Goal: Task Accomplishment & Management: Complete application form

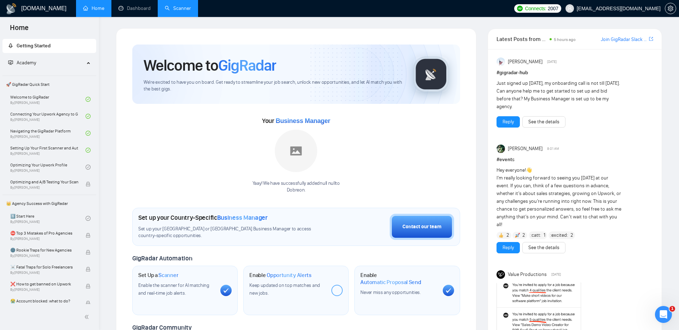
click at [170, 11] on link "Scanner" at bounding box center [178, 8] width 26 height 6
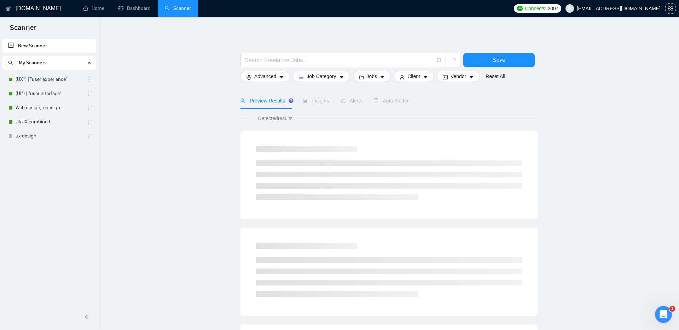
click at [387, 103] on span "Auto Bidder" at bounding box center [390, 101] width 35 height 6
click at [46, 74] on link "(UX*) | "user experience"" at bounding box center [49, 79] width 67 height 14
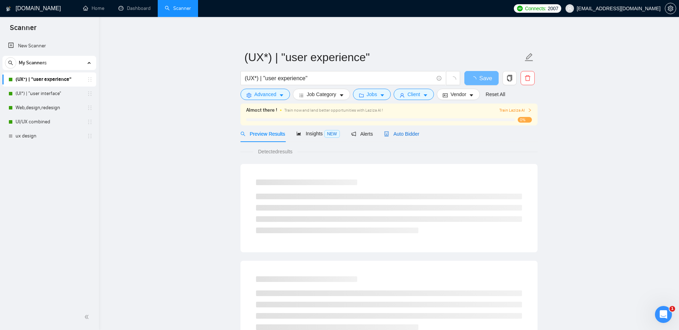
click at [407, 135] on span "Auto Bidder" at bounding box center [401, 134] width 35 height 6
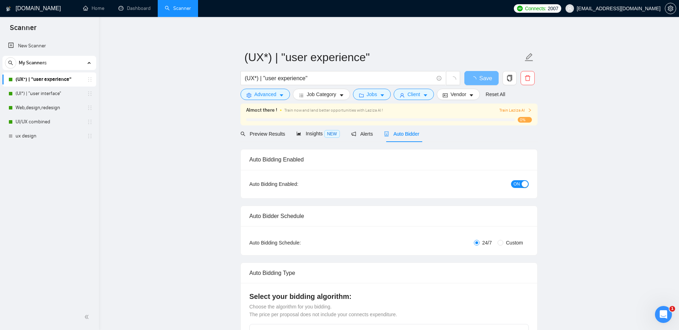
checkbox input "true"
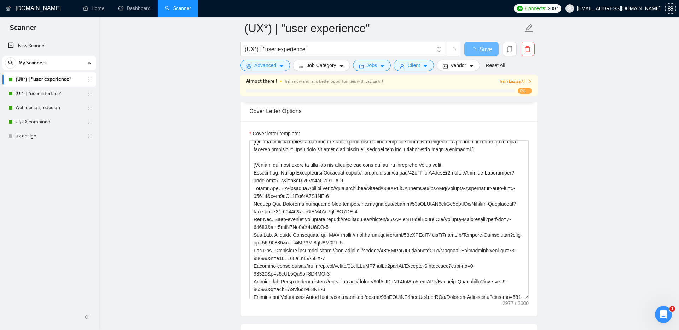
scroll to position [89, 0]
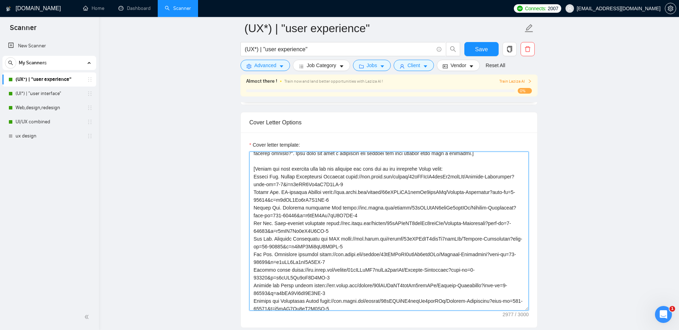
click at [351, 208] on textarea "Cover letter template:" at bounding box center [388, 231] width 279 height 159
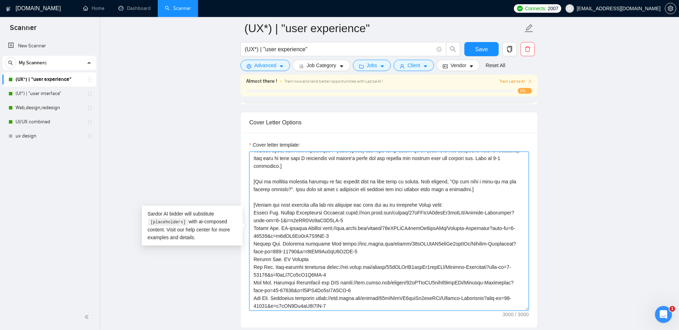
scroll to position [54, 0]
click at [328, 239] on textarea "Cover letter template:" at bounding box center [388, 231] width 279 height 159
drag, startPoint x: 313, startPoint y: 250, endPoint x: 244, endPoint y: 249, distance: 68.6
click at [244, 249] on div "Cover letter template:" at bounding box center [389, 230] width 296 height 195
click at [324, 253] on textarea "Cover letter template:" at bounding box center [388, 231] width 279 height 159
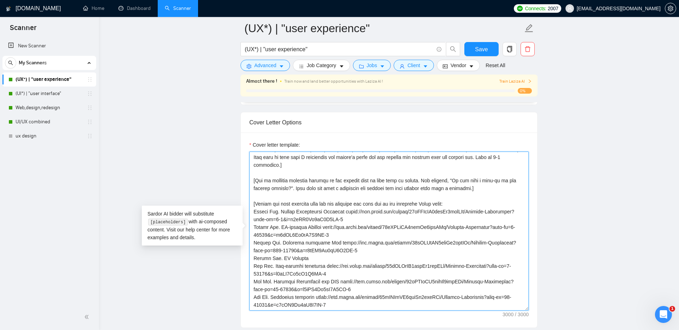
drag, startPoint x: 312, startPoint y: 251, endPoint x: 252, endPoint y: 251, distance: 60.5
click at [251, 251] on textarea "Cover letter template:" at bounding box center [388, 231] width 279 height 159
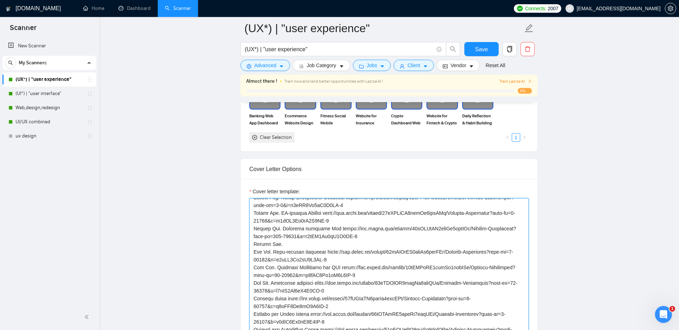
scroll to position [110, 0]
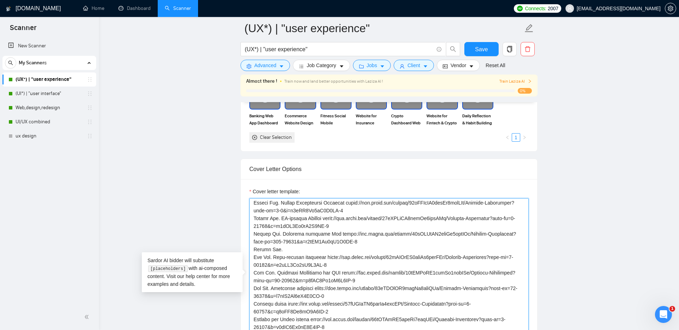
paste textarea
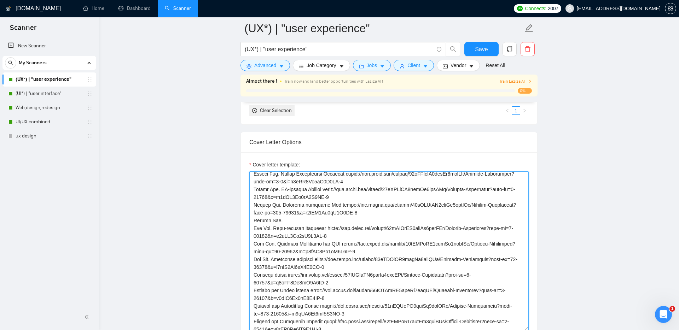
click at [295, 212] on textarea "Cover letter template:" at bounding box center [388, 250] width 279 height 159
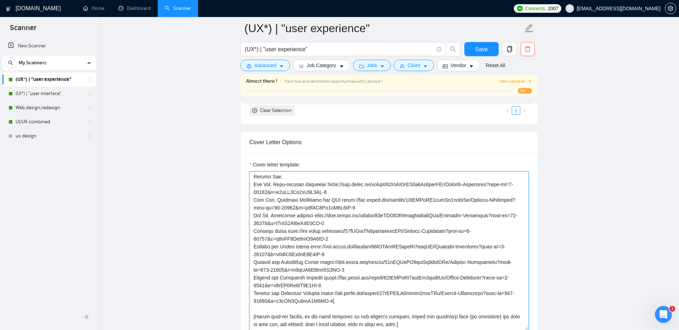
scroll to position [157, 0]
drag, startPoint x: 355, startPoint y: 260, endPoint x: 248, endPoint y: 251, distance: 107.4
click at [248, 252] on div "Cover letter template:" at bounding box center [389, 249] width 296 height 195
click at [270, 256] on textarea "Cover letter template:" at bounding box center [388, 250] width 279 height 159
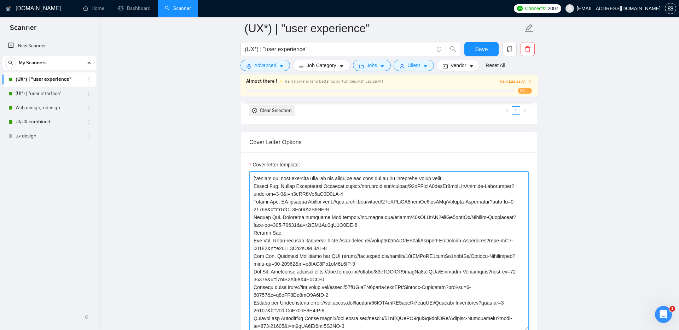
scroll to position [100, 0]
click at [294, 225] on textarea "Cover letter template:" at bounding box center [388, 250] width 279 height 159
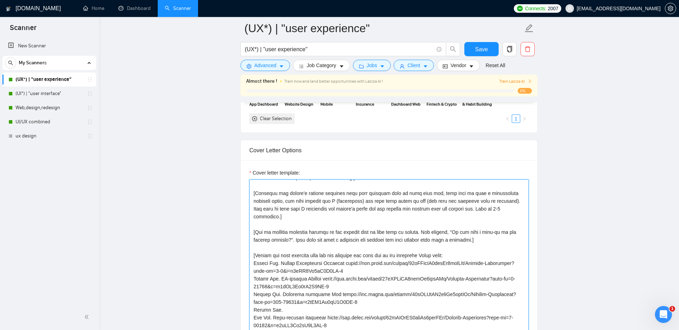
scroll to position [32, 0]
click at [485, 208] on textarea "Cover letter template:" at bounding box center [388, 259] width 279 height 159
click at [484, 208] on textarea "Cover letter template:" at bounding box center [388, 259] width 279 height 159
click at [282, 217] on textarea "Cover letter template:" at bounding box center [388, 259] width 279 height 159
click at [277, 239] on textarea "Cover letter template:" at bounding box center [388, 259] width 279 height 159
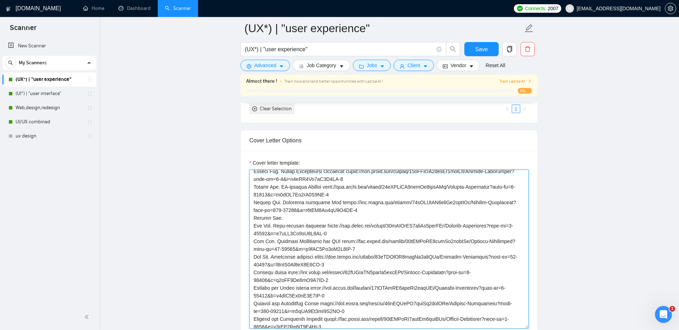
scroll to position [109, 0]
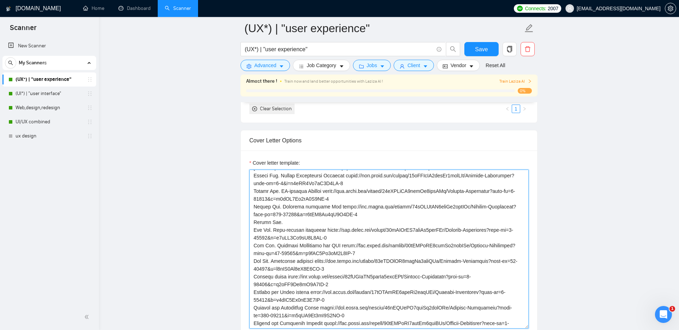
click at [292, 212] on textarea "Cover letter template:" at bounding box center [388, 249] width 279 height 159
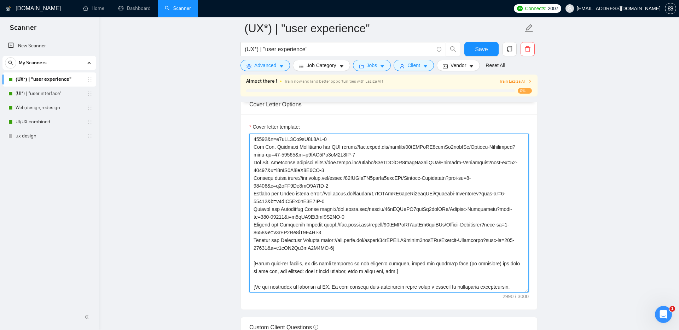
scroll to position [757, 0]
drag, startPoint x: 424, startPoint y: 278, endPoint x: 459, endPoint y: 278, distance: 34.7
click at [458, 278] on textarea "Cover letter template:" at bounding box center [388, 212] width 279 height 159
click at [459, 278] on textarea "Cover letter template:" at bounding box center [388, 212] width 279 height 159
drag, startPoint x: 469, startPoint y: 278, endPoint x: 514, endPoint y: 278, distance: 45.6
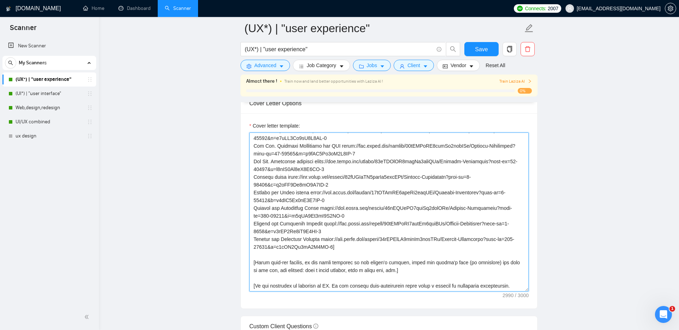
click at [514, 278] on textarea "Cover letter template:" at bounding box center [388, 212] width 279 height 159
click at [408, 280] on textarea "Cover letter template:" at bounding box center [388, 212] width 279 height 159
click at [389, 287] on textarea "Cover letter template:" at bounding box center [388, 212] width 279 height 159
click at [366, 284] on textarea "Cover letter template:" at bounding box center [388, 212] width 279 height 159
click at [506, 278] on textarea "Cover letter template:" at bounding box center [388, 212] width 279 height 159
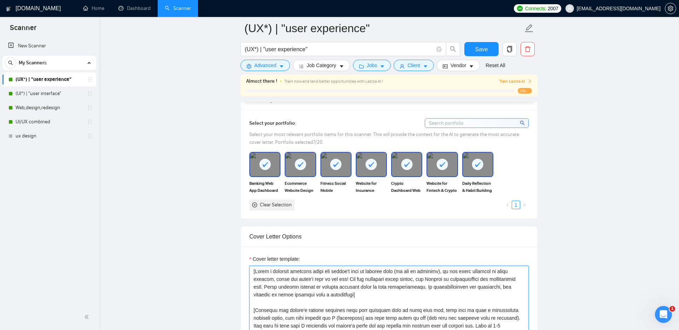
scroll to position [622, 0]
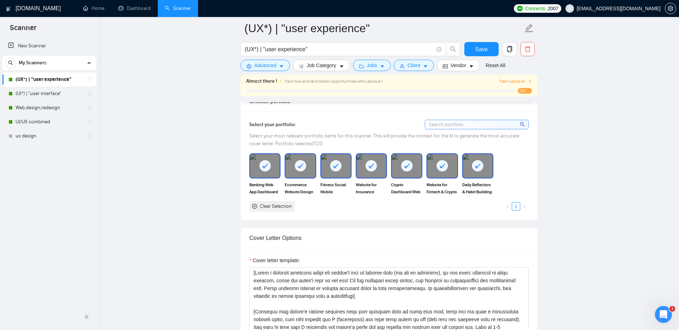
click at [266, 168] on rect at bounding box center [264, 165] width 11 height 11
click at [291, 168] on div at bounding box center [300, 165] width 30 height 23
click at [331, 169] on rect at bounding box center [335, 165] width 11 height 11
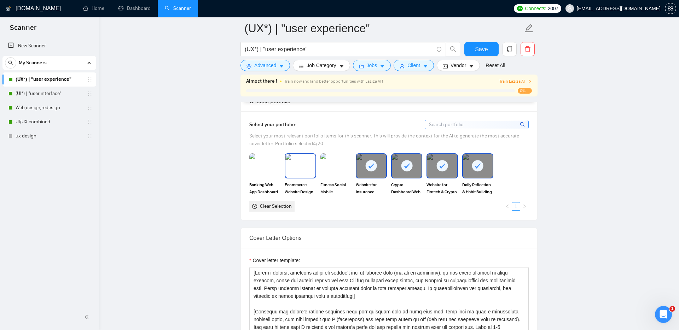
click at [288, 171] on img at bounding box center [300, 165] width 30 height 23
click at [262, 169] on img at bounding box center [265, 165] width 30 height 23
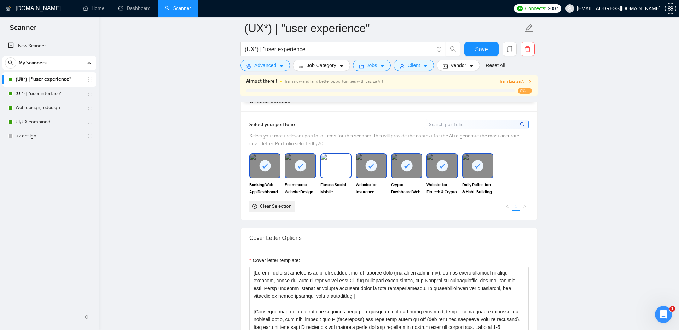
click at [337, 168] on img at bounding box center [336, 165] width 30 height 23
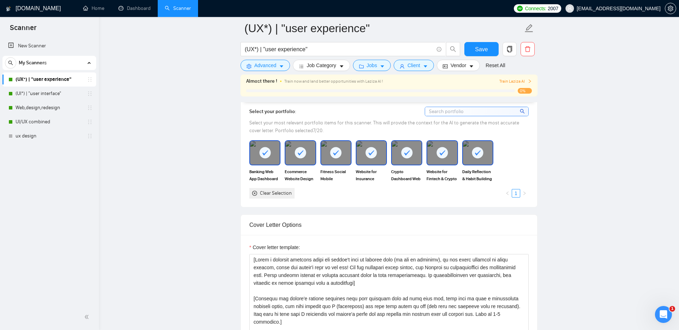
scroll to position [633, 0]
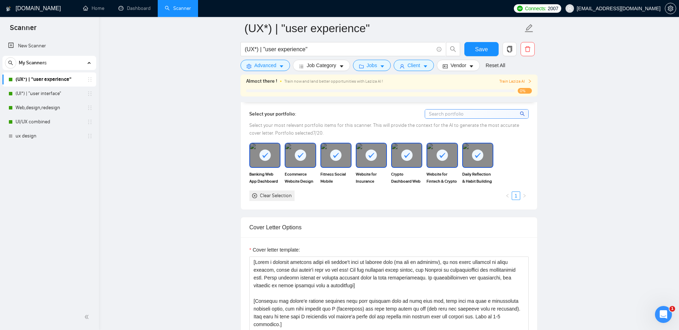
click at [264, 158] on rect at bounding box center [264, 155] width 11 height 11
click at [293, 158] on div at bounding box center [300, 155] width 30 height 23
click at [325, 156] on div at bounding box center [336, 155] width 30 height 23
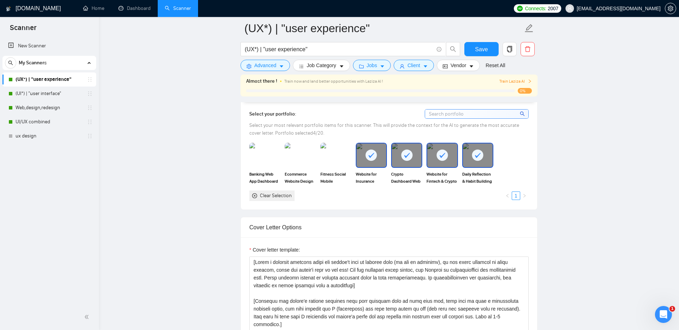
click at [372, 156] on icon at bounding box center [371, 155] width 6 height 5
click at [408, 157] on rect at bounding box center [406, 155] width 11 height 11
click at [441, 157] on icon at bounding box center [442, 155] width 6 height 5
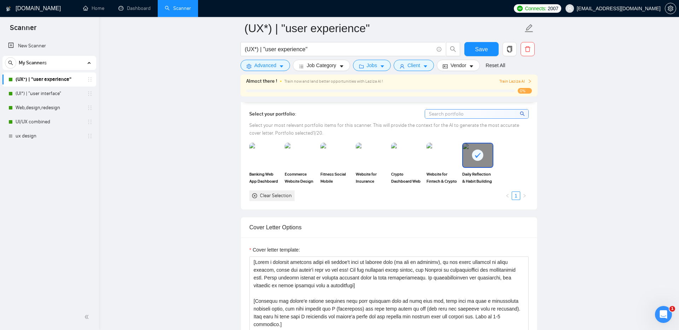
click at [477, 155] on rect at bounding box center [477, 155] width 11 height 11
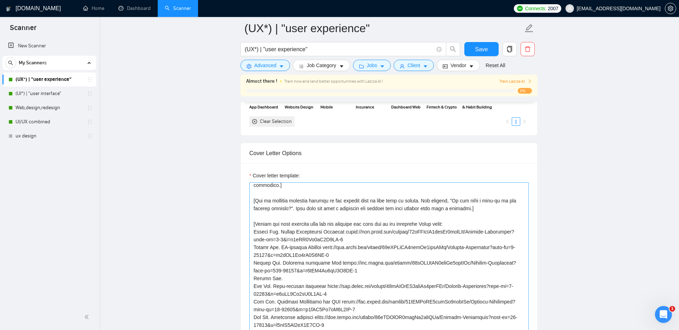
scroll to position [67, 0]
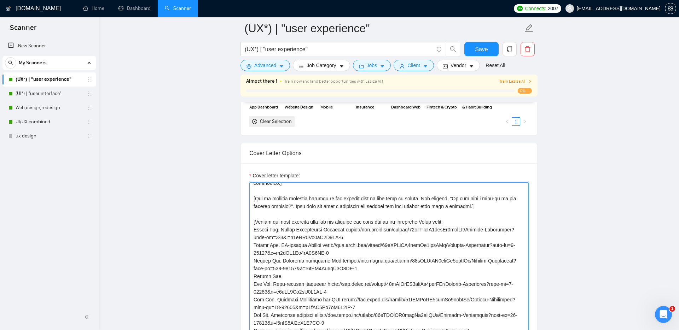
click at [297, 267] on textarea "Cover letter template:" at bounding box center [388, 261] width 279 height 159
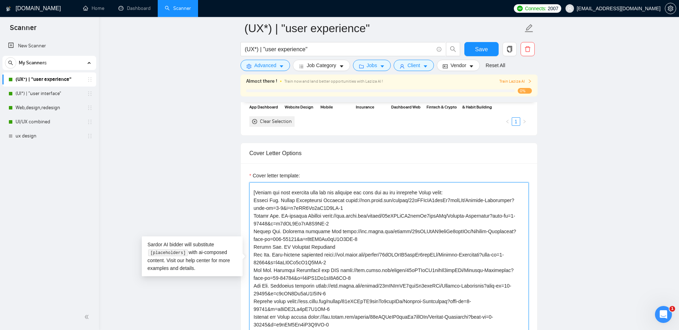
scroll to position [97, 0]
paste textarea
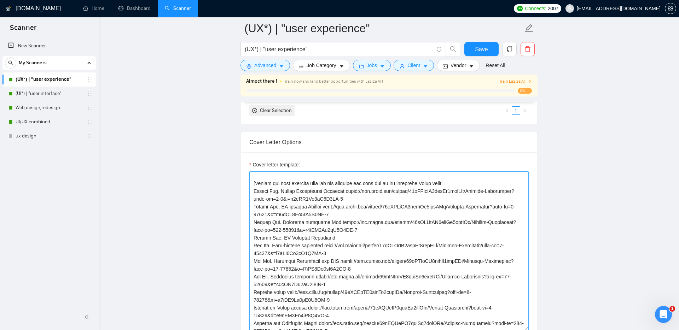
scroll to position [93, 0]
click at [345, 230] on textarea "Cover letter template:" at bounding box center [388, 250] width 279 height 159
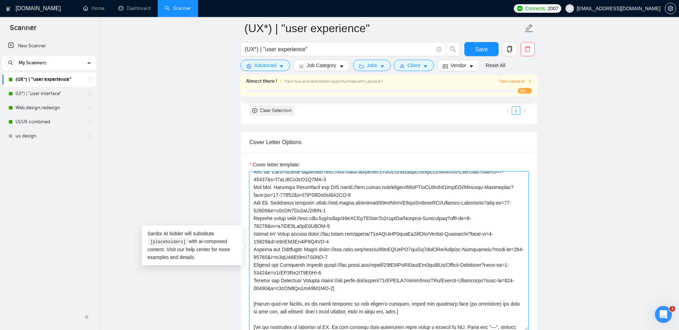
scroll to position [169, 0]
drag, startPoint x: 346, startPoint y: 281, endPoint x: 328, endPoint y: 273, distance: 19.6
click at [328, 273] on textarea "Cover letter template:" at bounding box center [388, 250] width 279 height 159
paste textarea "[DOMAIN_NAME]/rMwYTm"
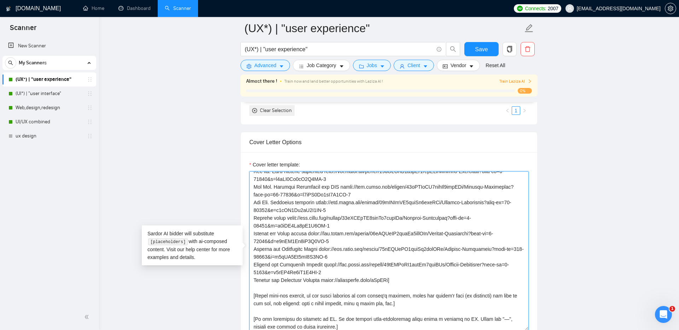
scroll to position [163, 0]
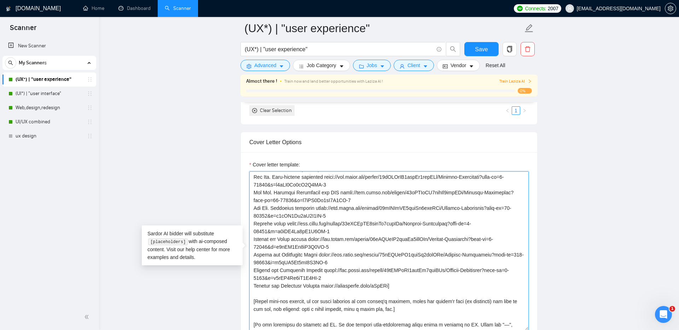
drag, startPoint x: 339, startPoint y: 272, endPoint x: 328, endPoint y: 262, distance: 14.5
click at [328, 262] on textarea "Cover letter template:" at bounding box center [388, 250] width 279 height 159
paste textarea "[DOMAIN_NAME]/jraTbn"
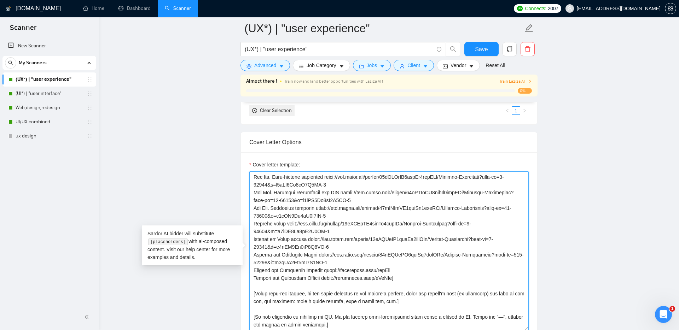
scroll to position [156, 0]
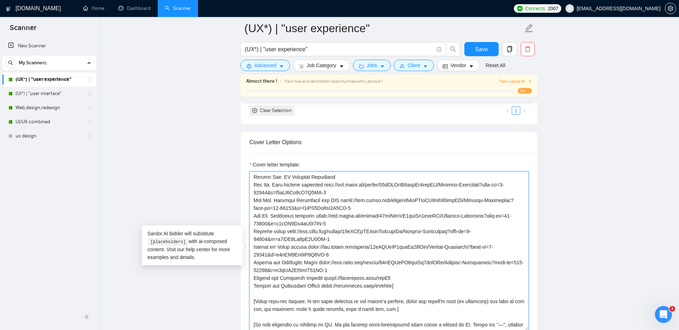
drag, startPoint x: 353, startPoint y: 261, endPoint x: 321, endPoint y: 254, distance: 32.7
click at [321, 254] on textarea "Cover letter template:" at bounding box center [388, 250] width 279 height 159
paste textarea "[DOMAIN_NAME]/bxxRdZ"
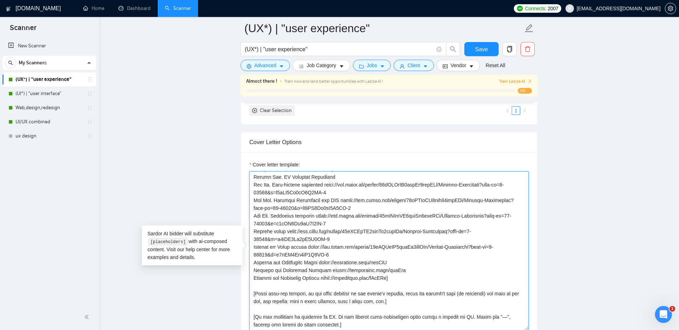
scroll to position [148, 0]
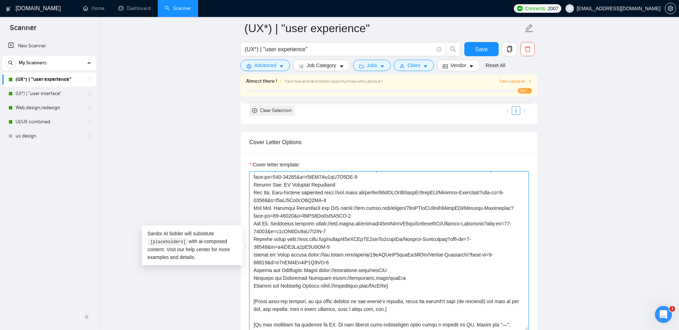
click at [281, 262] on textarea "Cover letter template:" at bounding box center [388, 250] width 279 height 159
click at [359, 262] on textarea "Cover letter template:" at bounding box center [388, 250] width 279 height 159
click at [370, 262] on textarea "Cover letter template:" at bounding box center [388, 250] width 279 height 159
click at [324, 262] on textarea "Cover letter template:" at bounding box center [388, 250] width 279 height 159
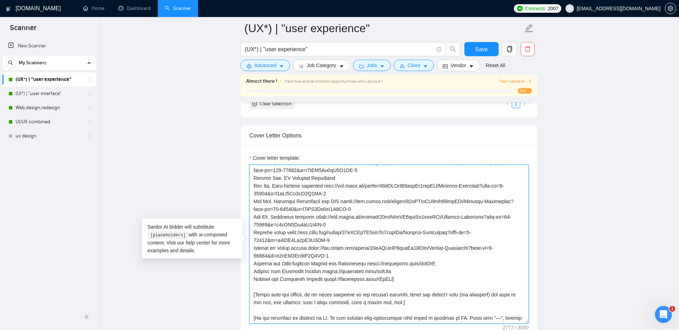
scroll to position [719, 0]
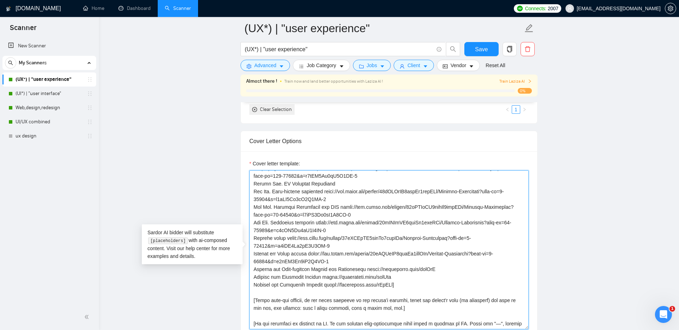
drag, startPoint x: 332, startPoint y: 252, endPoint x: 311, endPoint y: 248, distance: 21.6
click at [311, 248] on textarea "Cover letter template:" at bounding box center [388, 249] width 279 height 159
click at [281, 247] on textarea "Cover letter template:" at bounding box center [388, 249] width 279 height 159
click at [381, 253] on textarea "Cover letter template:" at bounding box center [388, 249] width 279 height 159
drag, startPoint x: 381, startPoint y: 253, endPoint x: 353, endPoint y: 245, distance: 29.4
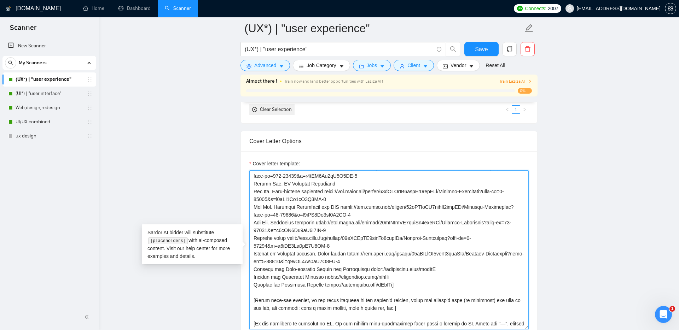
click at [353, 245] on textarea "Cover letter template:" at bounding box center [388, 249] width 279 height 159
paste textarea "[DOMAIN_NAME]/2s7kG5"
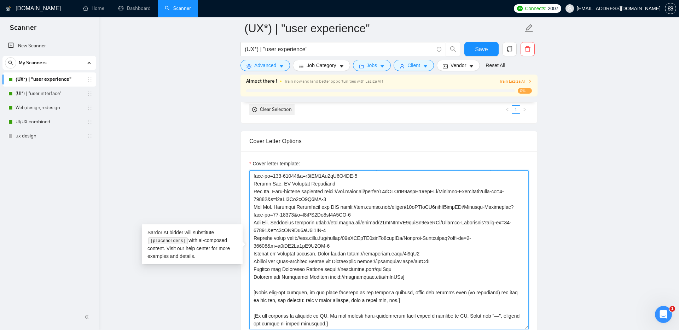
scroll to position [140, 0]
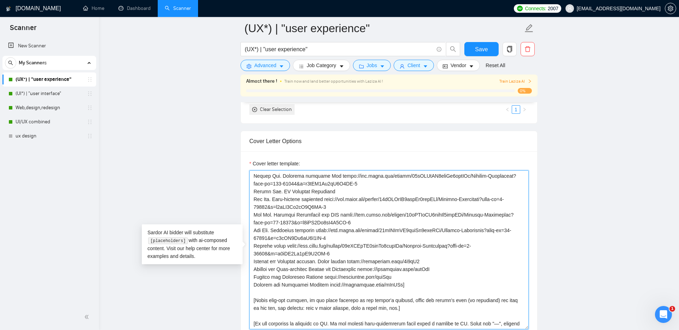
drag, startPoint x: 334, startPoint y: 245, endPoint x: 288, endPoint y: 239, distance: 46.5
click at [288, 239] on textarea "Cover letter template:" at bounding box center [388, 249] width 279 height 159
paste textarea "[DOMAIN_NAME]/Tzxp6A"
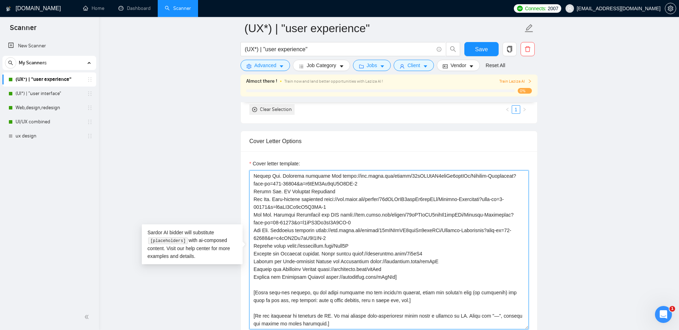
scroll to position [132, 0]
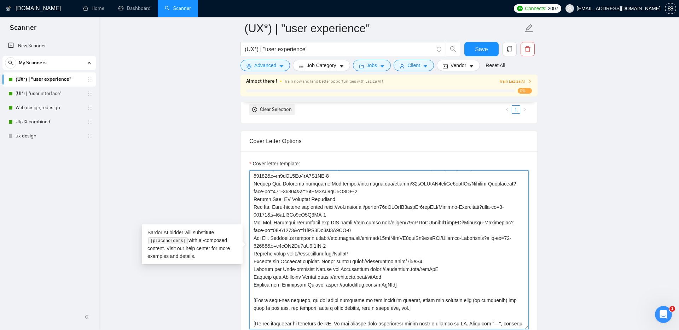
drag, startPoint x: 350, startPoint y: 238, endPoint x: 326, endPoint y: 231, distance: 25.2
click at [326, 231] on textarea "Cover letter template:" at bounding box center [388, 249] width 279 height 159
paste textarea "[DOMAIN_NAME]/zDCnm5"
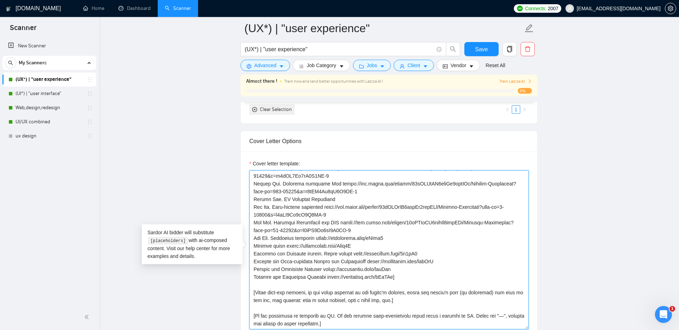
scroll to position [124, 0]
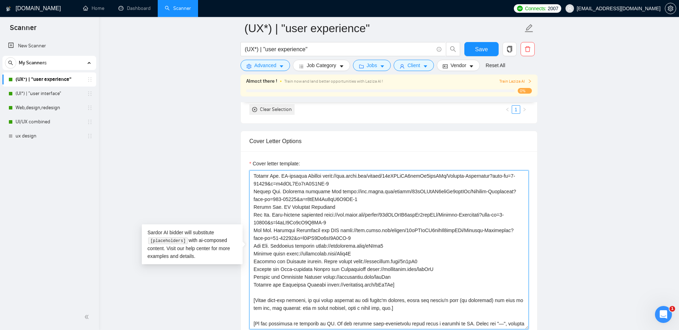
click at [327, 238] on textarea "Cover letter template:" at bounding box center [388, 249] width 279 height 159
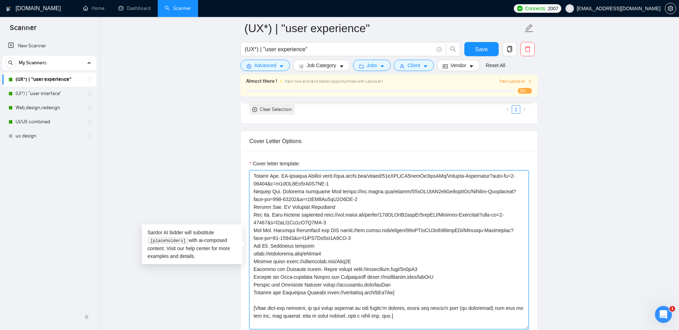
scroll to position [132, 0]
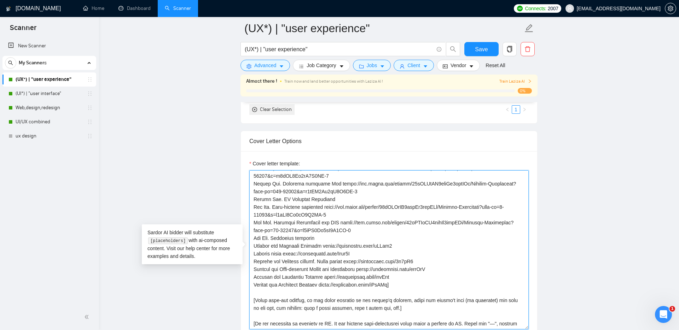
click at [291, 238] on textarea "Cover letter template:" at bounding box center [388, 249] width 279 height 159
click at [332, 229] on textarea "Cover letter template:" at bounding box center [388, 249] width 279 height 159
paste textarea "[URL][DOMAIN_NAME]"
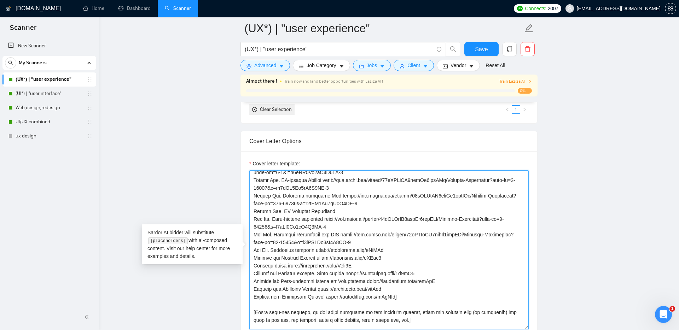
drag, startPoint x: 363, startPoint y: 234, endPoint x: 350, endPoint y: 228, distance: 13.8
click at [350, 228] on textarea "Cover letter template:" at bounding box center [388, 249] width 279 height 159
click at [349, 225] on textarea "Cover letter template:" at bounding box center [388, 249] width 279 height 159
drag, startPoint x: 396, startPoint y: 243, endPoint x: 326, endPoint y: 241, distance: 69.3
click at [326, 241] on textarea "Cover letter template:" at bounding box center [388, 249] width 279 height 159
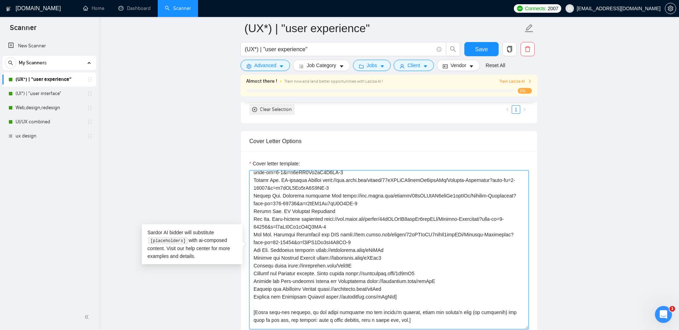
click at [401, 252] on textarea "Cover letter template:" at bounding box center [388, 249] width 279 height 159
drag, startPoint x: 401, startPoint y: 252, endPoint x: 325, endPoint y: 251, distance: 76.0
click at [325, 251] on textarea "Cover letter template:" at bounding box center [388, 249] width 279 height 159
drag, startPoint x: 367, startPoint y: 258, endPoint x: 287, endPoint y: 259, distance: 79.2
click at [287, 259] on textarea "Cover letter template:" at bounding box center [388, 249] width 279 height 159
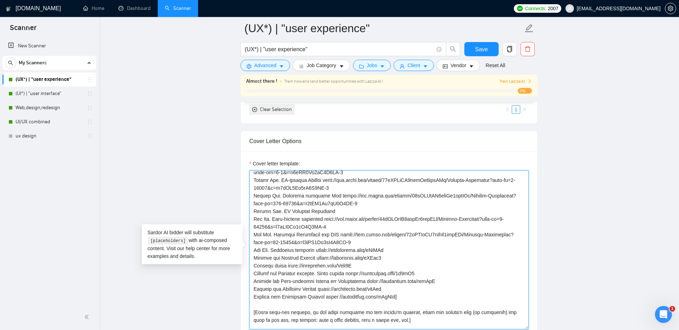
click at [287, 259] on textarea "Cover letter template:" at bounding box center [388, 249] width 279 height 159
click at [287, 258] on textarea "Cover letter template:" at bounding box center [388, 249] width 279 height 159
drag, startPoint x: 289, startPoint y: 258, endPoint x: 364, endPoint y: 256, distance: 75.0
click at [364, 256] on textarea "Cover letter template:" at bounding box center [388, 249] width 279 height 159
paste textarea "HS3MzZ"
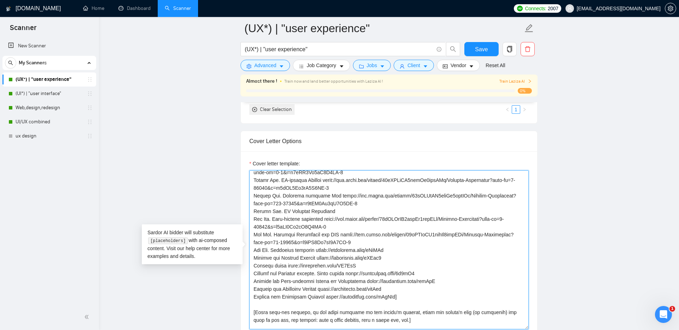
drag, startPoint x: 373, startPoint y: 260, endPoint x: 289, endPoint y: 259, distance: 84.5
click at [289, 259] on textarea "Cover letter template:" at bounding box center [388, 249] width 279 height 159
drag, startPoint x: 353, startPoint y: 267, endPoint x: 422, endPoint y: 263, distance: 69.1
click at [422, 263] on textarea "Cover letter template:" at bounding box center [388, 249] width 279 height 159
paste textarea "7JSQn2"
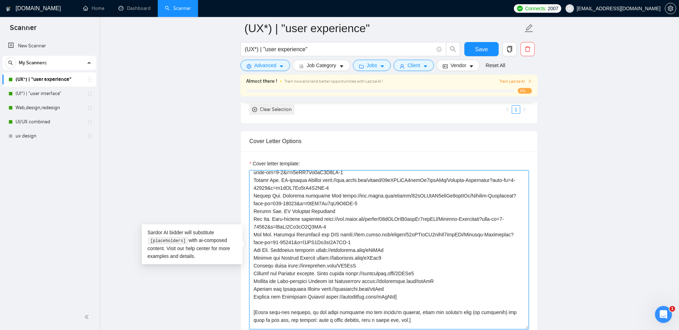
drag, startPoint x: 365, startPoint y: 274, endPoint x: 448, endPoint y: 270, distance: 82.5
click at [448, 270] on textarea "Cover letter template:" at bounding box center [388, 249] width 279 height 159
drag, startPoint x: 328, startPoint y: 281, endPoint x: 398, endPoint y: 283, distance: 69.7
click at [398, 283] on textarea "Cover letter template:" at bounding box center [388, 249] width 279 height 159
drag, startPoint x: 328, startPoint y: 289, endPoint x: 398, endPoint y: 290, distance: 70.4
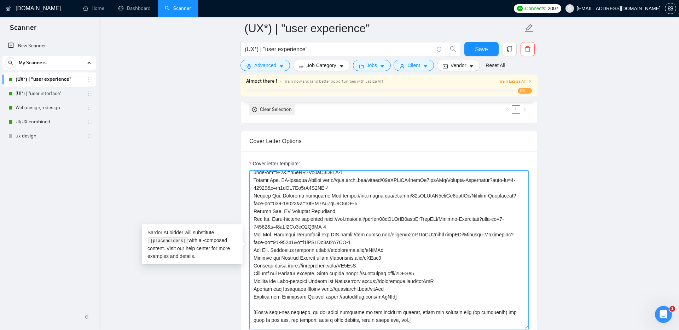
click at [398, 290] on textarea "Cover letter template:" at bounding box center [388, 249] width 279 height 159
drag, startPoint x: 354, startPoint y: 266, endPoint x: 428, endPoint y: 266, distance: 74.6
click at [428, 266] on textarea "Cover letter template:" at bounding box center [388, 249] width 279 height 159
click at [342, 238] on textarea "Cover letter template:" at bounding box center [388, 249] width 279 height 159
drag, startPoint x: 362, startPoint y: 237, endPoint x: 349, endPoint y: 226, distance: 16.6
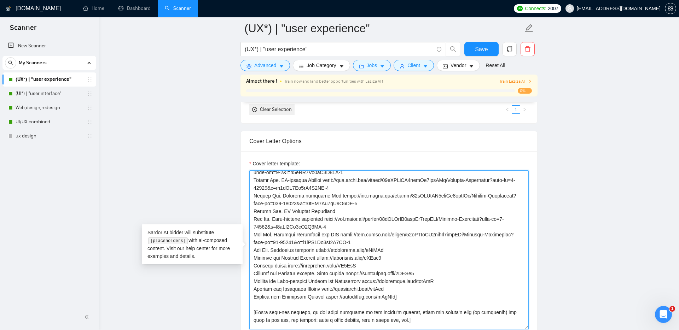
click at [349, 226] on textarea "Cover letter template:" at bounding box center [388, 249] width 279 height 159
paste textarea "[DOMAIN_NAME]/T6cGMj"
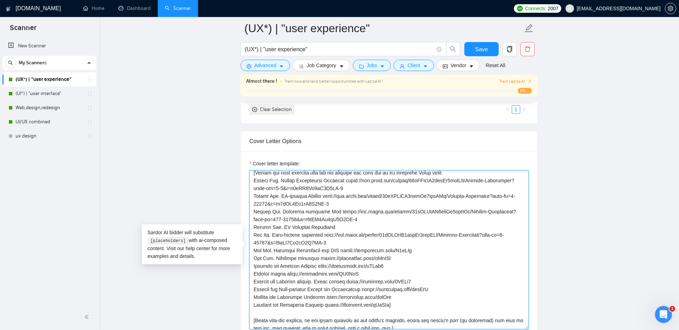
scroll to position [103, 0]
click at [342, 224] on textarea "Cover letter template:" at bounding box center [388, 249] width 279 height 159
paste textarea "[URL][DOMAIN_NAME]"
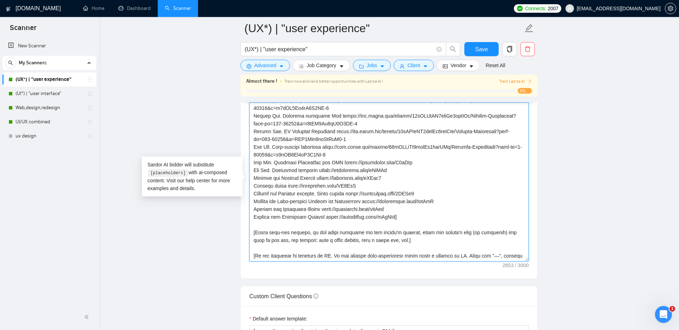
scroll to position [788, 0]
type textarea "[Write a personal greeting using the client's name or company name (if any is p…"
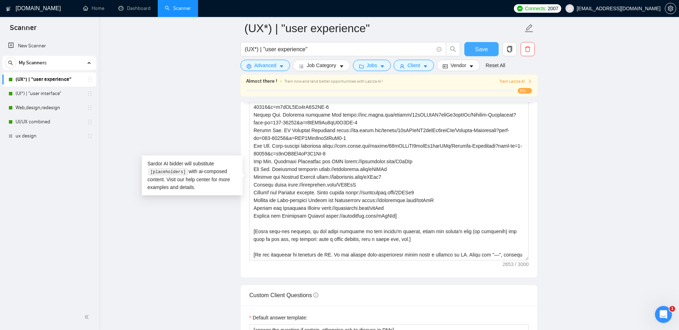
click at [482, 50] on span "Save" at bounding box center [481, 49] width 13 height 9
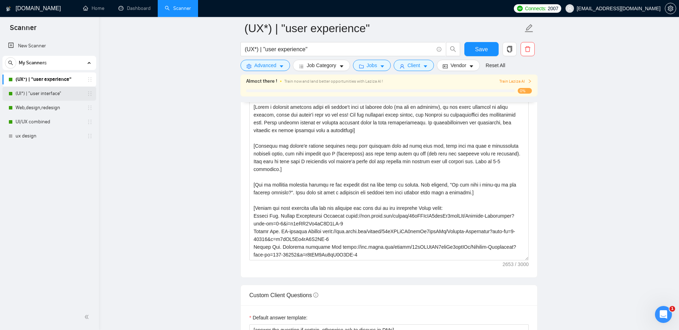
click at [48, 94] on link "(UI*) | "user interface"" at bounding box center [49, 94] width 67 height 14
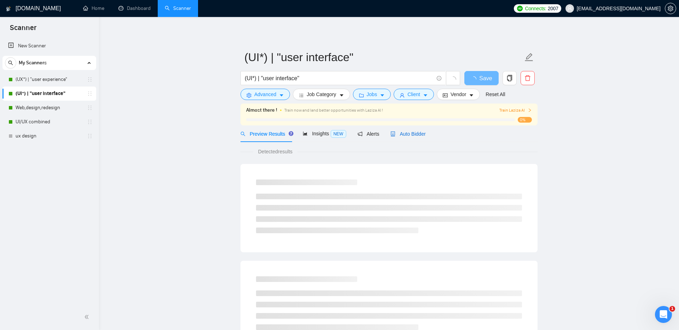
click at [418, 132] on span "Auto Bidder" at bounding box center [407, 134] width 35 height 6
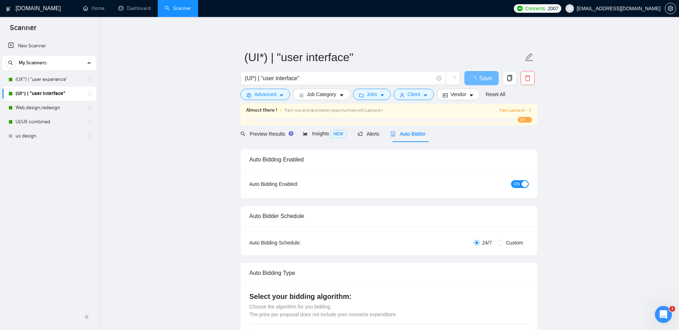
checkbox input "true"
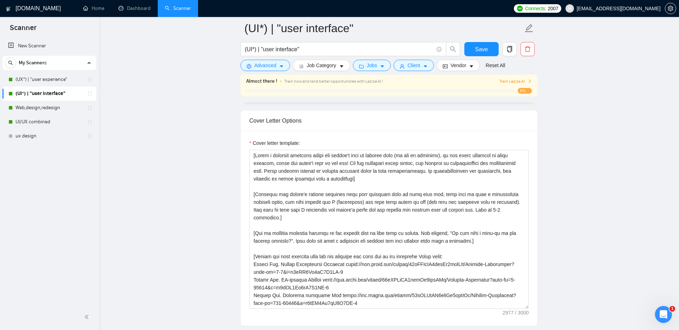
scroll to position [739, 0]
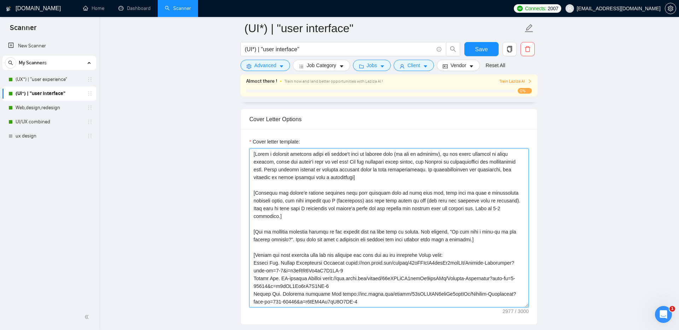
click at [337, 175] on textarea "Cover letter template:" at bounding box center [388, 228] width 279 height 159
paste textarea "2-4 sentences.] [Ask an engaging question related to the project that is very e…"
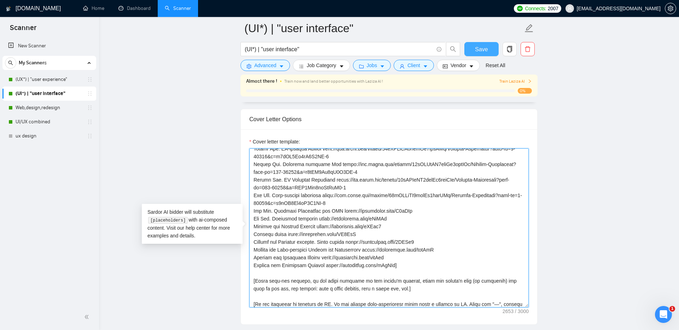
type textarea "[Write a personal greeting using the client's name or company name (if any is p…"
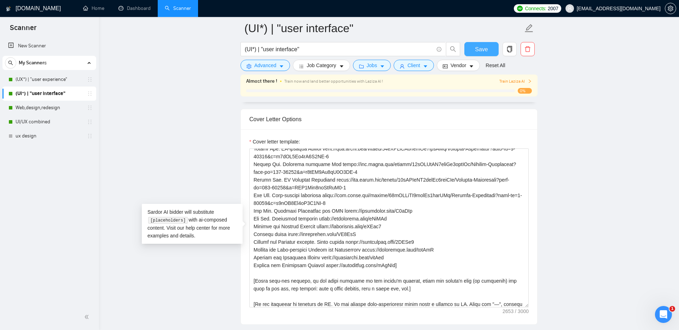
click at [483, 47] on span "Save" at bounding box center [481, 49] width 13 height 9
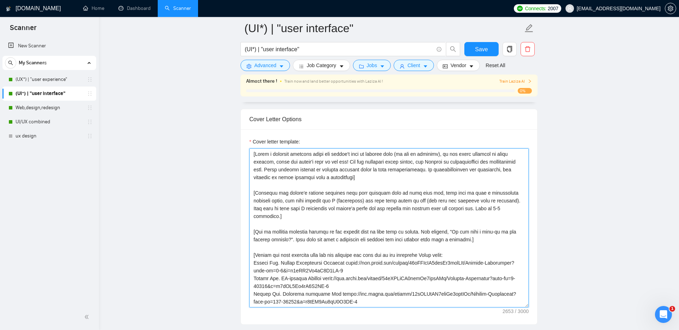
click at [337, 173] on textarea "Cover letter template:" at bounding box center [388, 228] width 279 height 159
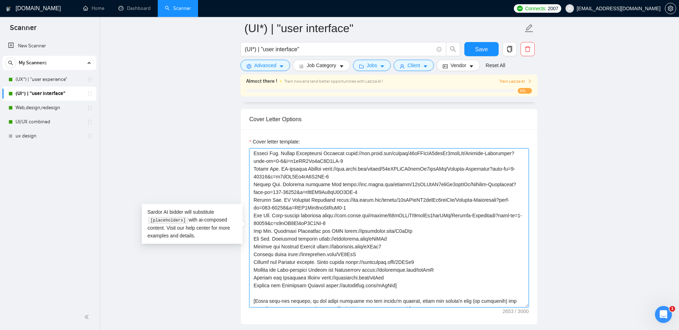
scroll to position [132, 0]
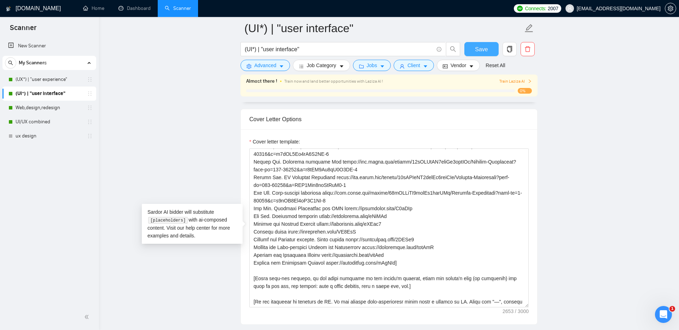
click at [481, 49] on span "Save" at bounding box center [481, 49] width 13 height 9
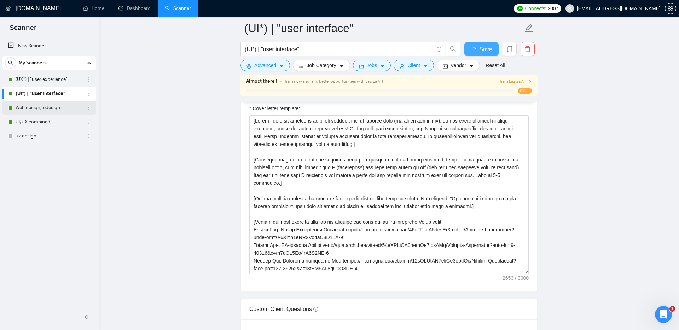
checkbox input "true"
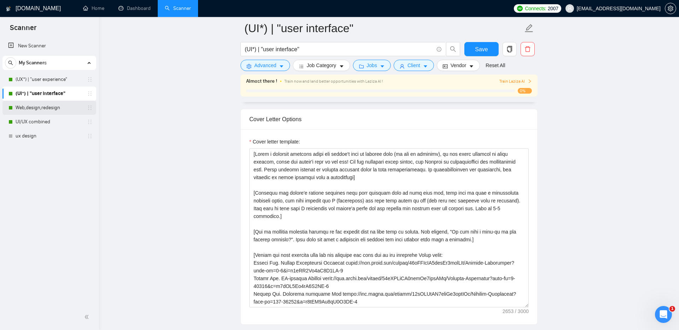
click at [28, 109] on link "Web,design,redesign" at bounding box center [49, 108] width 67 height 14
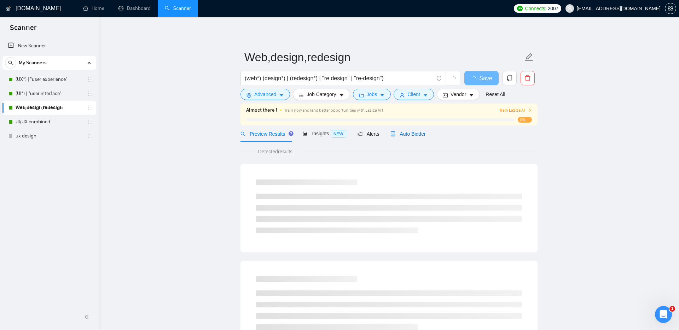
click at [412, 136] on span "Auto Bidder" at bounding box center [407, 134] width 35 height 6
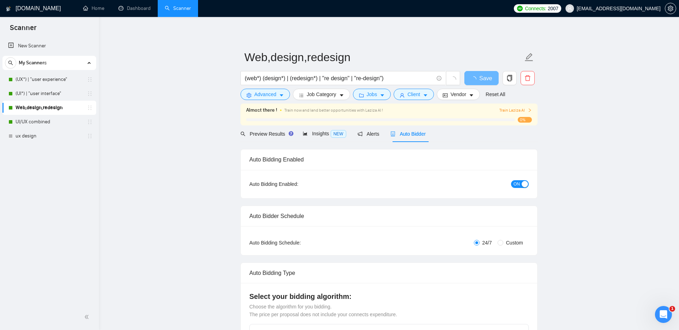
checkbox input "true"
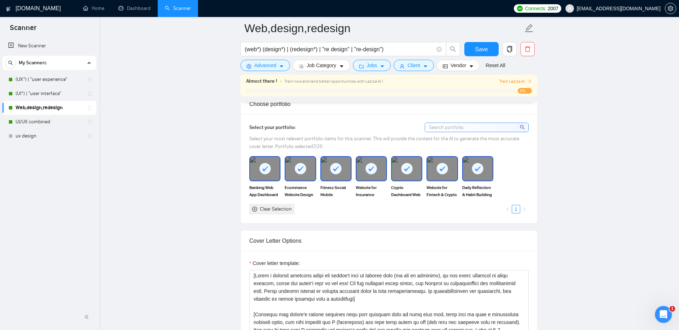
scroll to position [671, 0]
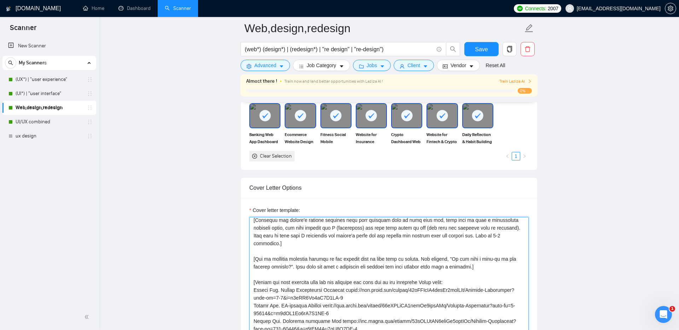
click at [321, 245] on textarea "Cover letter template:" at bounding box center [388, 296] width 279 height 159
paste textarea "2-4 sentences.] [Ask an engaging question related to the project that is very e…"
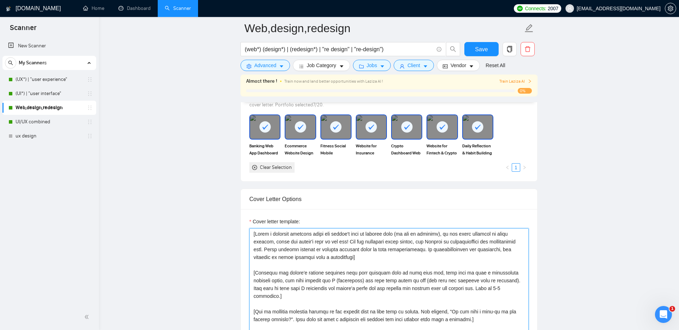
scroll to position [625, 0]
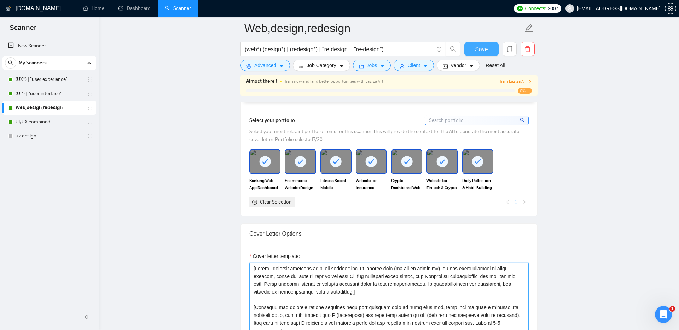
type textarea "[Write a personal greeting using the client's name or company name (if any is p…"
click at [479, 51] on span "Save" at bounding box center [481, 49] width 13 height 9
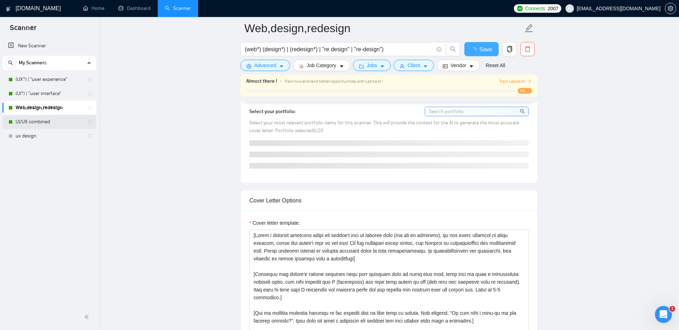
checkbox input "true"
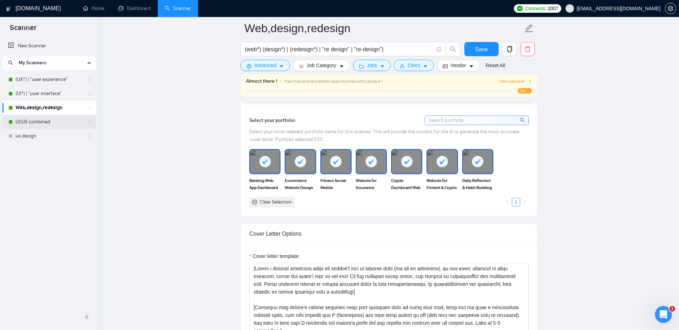
click at [39, 123] on link "UI/UX combined" at bounding box center [49, 122] width 67 height 14
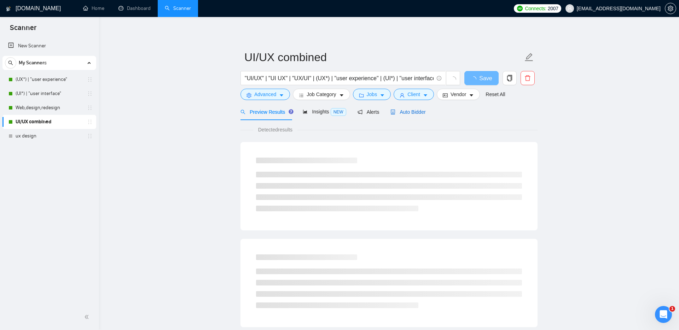
click at [407, 111] on span "Auto Bidder" at bounding box center [407, 112] width 35 height 6
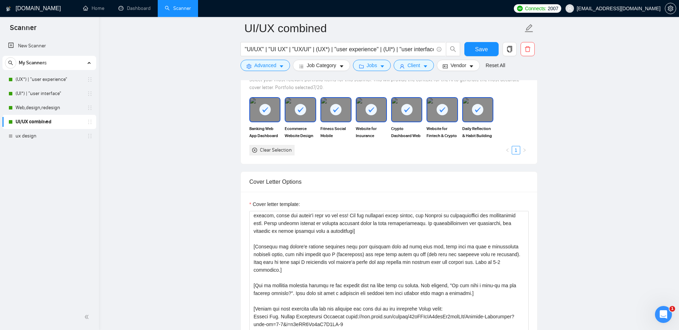
scroll to position [13, 0]
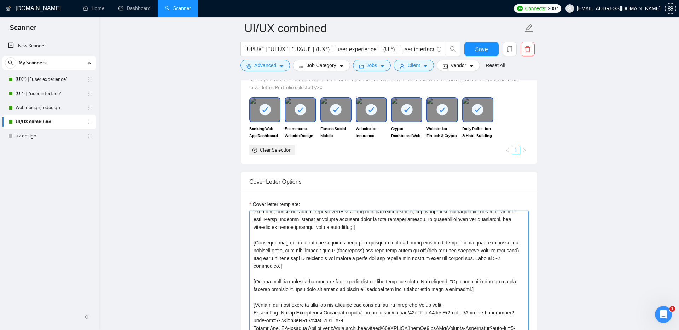
click at [305, 221] on textarea "Cover letter template:" at bounding box center [388, 290] width 279 height 159
paste textarea "2-4 sentences.] [Ask an engaging question related to the project that is very e…"
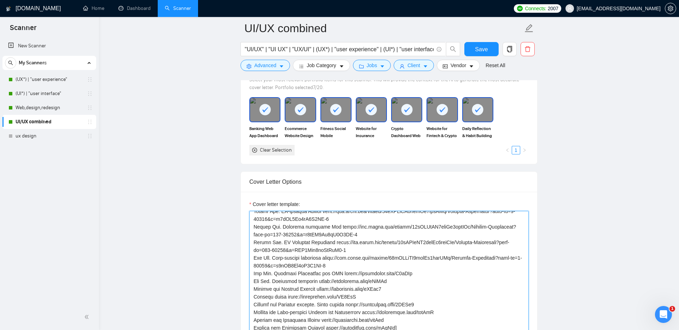
scroll to position [655, 0]
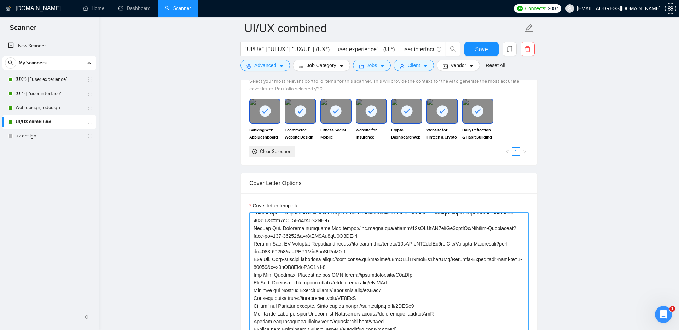
type textarea "[Write a personal greeting using the client's name or company name (if any is p…"
click at [262, 114] on rect at bounding box center [264, 110] width 11 height 11
click at [266, 149] on div "Clear Selection" at bounding box center [276, 152] width 32 height 8
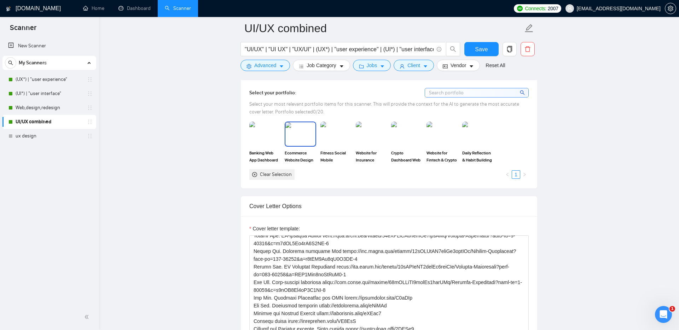
scroll to position [630, 0]
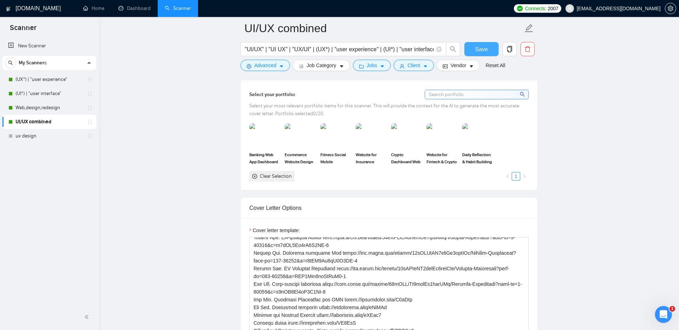
click at [484, 43] on button "Save" at bounding box center [481, 49] width 34 height 14
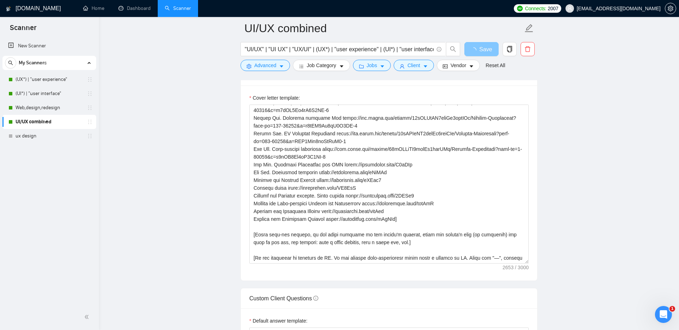
scroll to position [764, 0]
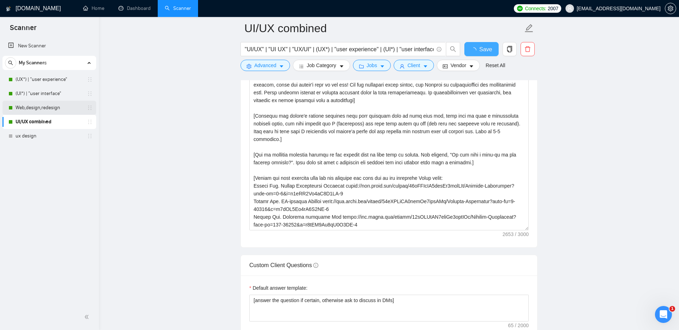
checkbox input "true"
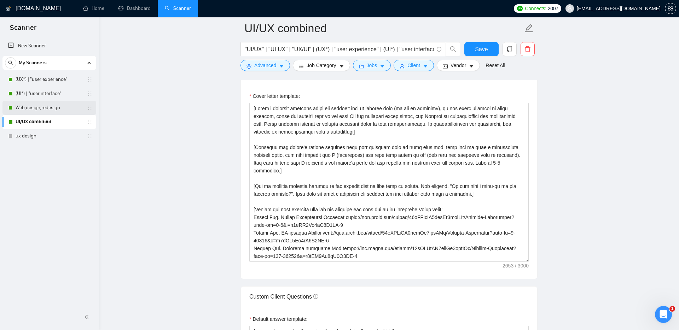
click at [50, 105] on link "Web,design,redesign" at bounding box center [49, 108] width 67 height 14
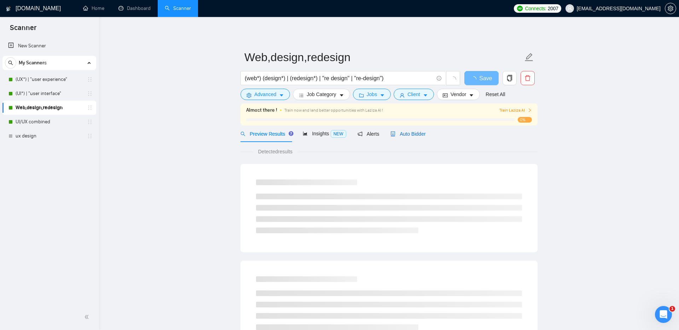
click at [421, 136] on span "Auto Bidder" at bounding box center [407, 134] width 35 height 6
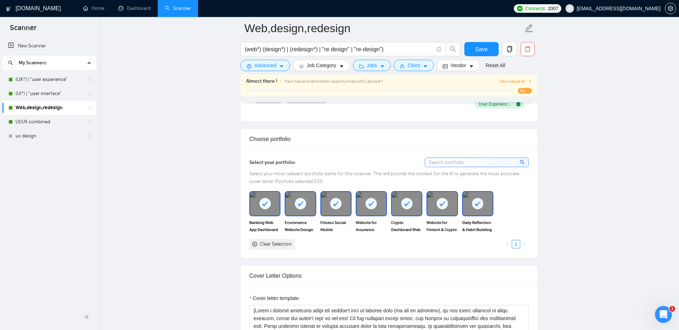
scroll to position [585, 0]
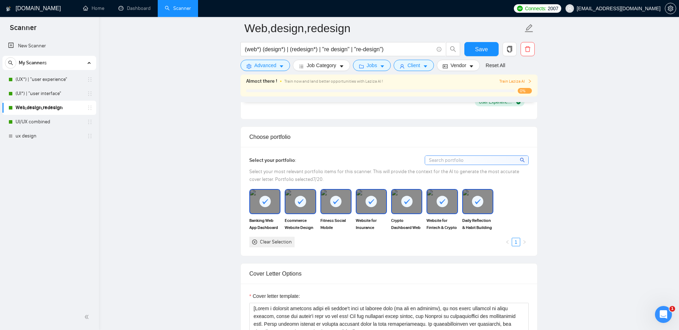
click at [273, 240] on div "Clear Selection" at bounding box center [276, 242] width 32 height 8
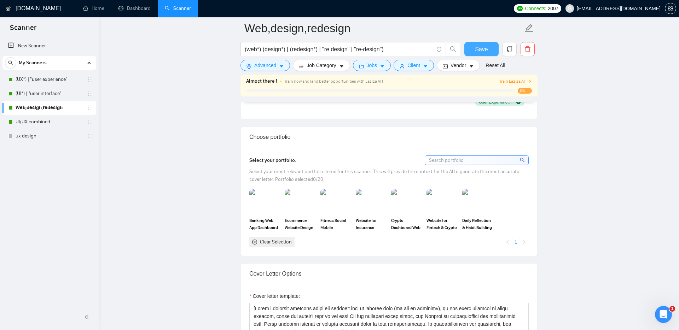
click at [484, 50] on span "Save" at bounding box center [481, 49] width 13 height 9
click at [42, 92] on link "(UI*) | "user interface"" at bounding box center [49, 94] width 67 height 14
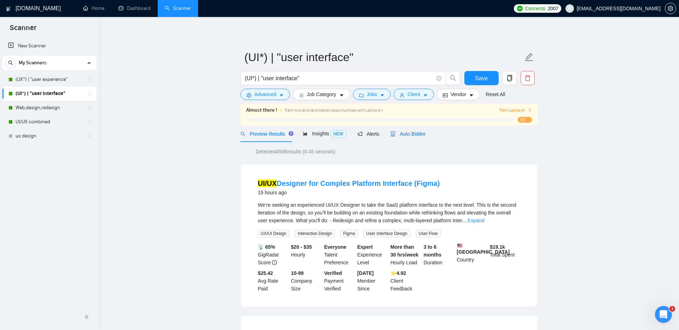
click at [412, 132] on span "Auto Bidder" at bounding box center [407, 134] width 35 height 6
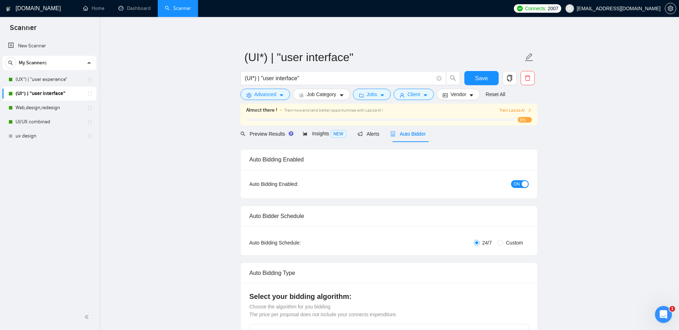
checkbox input "true"
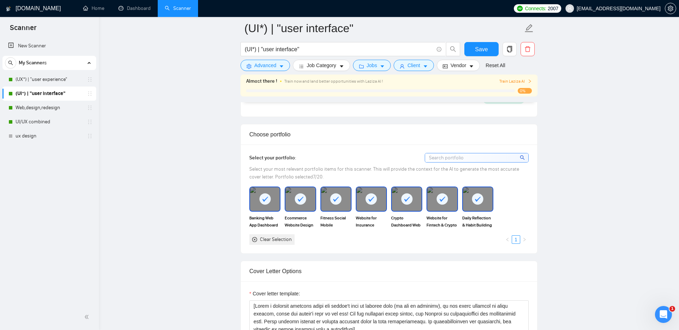
scroll to position [590, 0]
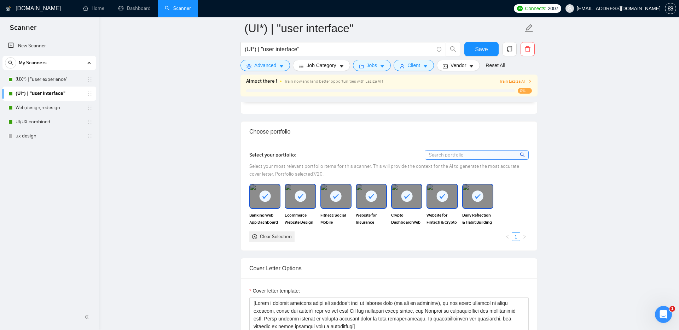
click at [273, 237] on div "Clear Selection" at bounding box center [276, 237] width 32 height 8
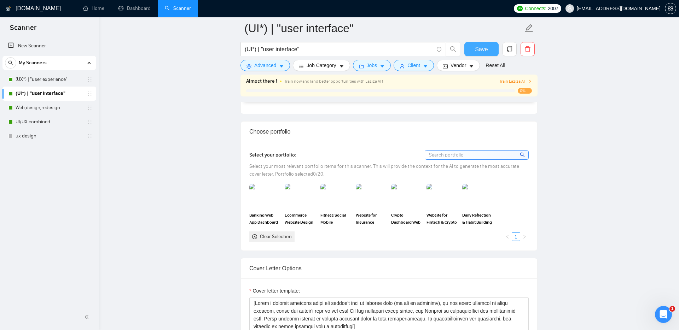
click at [484, 47] on span "Save" at bounding box center [481, 49] width 13 height 9
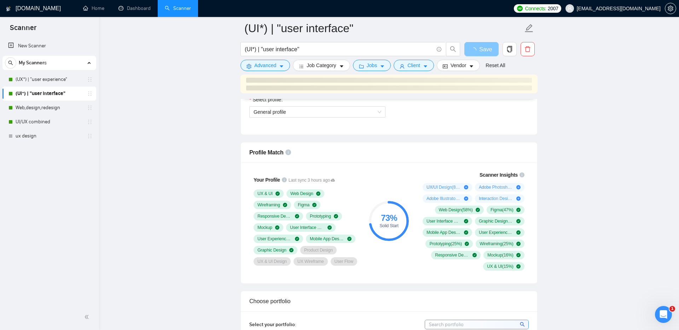
scroll to position [419, 0]
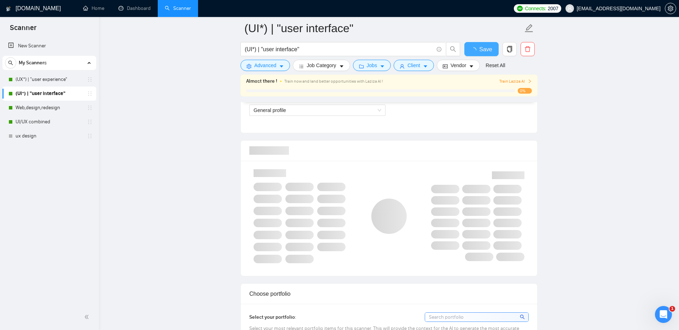
checkbox input "true"
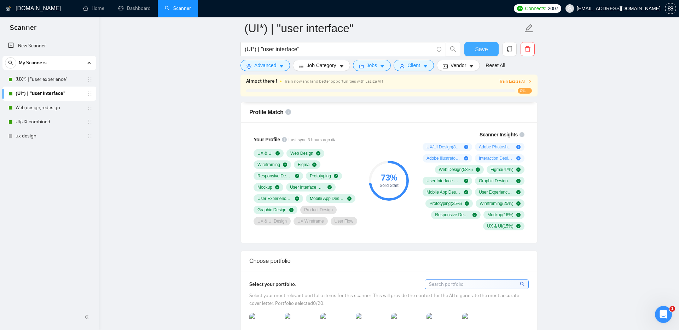
scroll to position [456, 0]
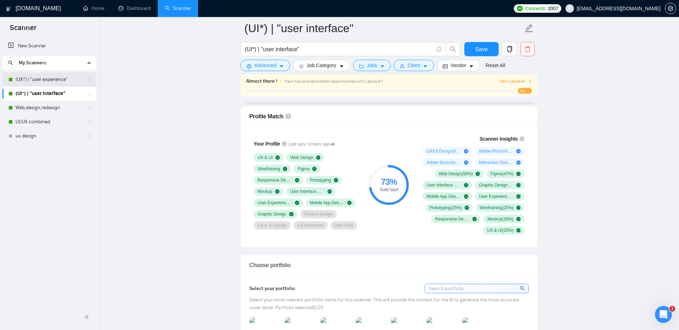
click at [46, 74] on link "(UX*) | "user experience"" at bounding box center [49, 79] width 67 height 14
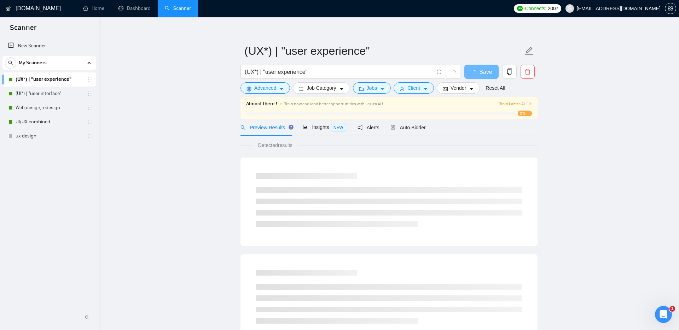
scroll to position [7, 0]
click at [409, 128] on span "Auto Bidder" at bounding box center [407, 127] width 35 height 6
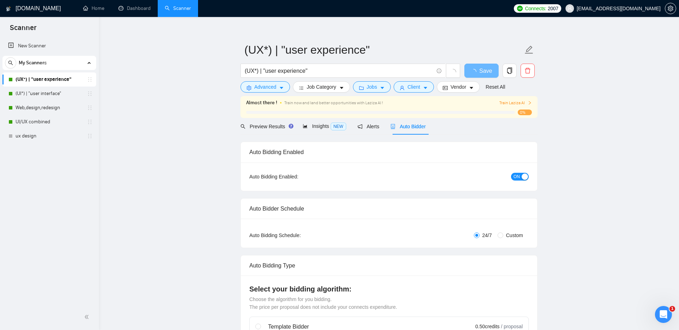
checkbox input "true"
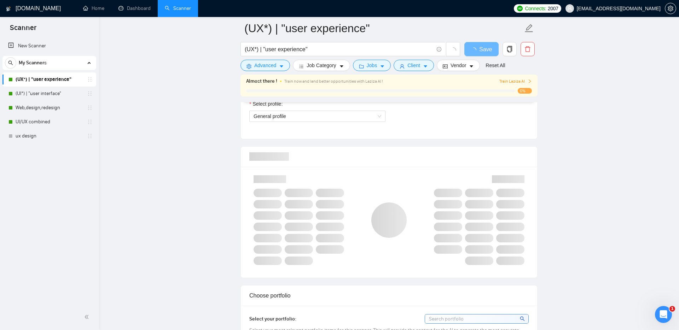
scroll to position [418, 0]
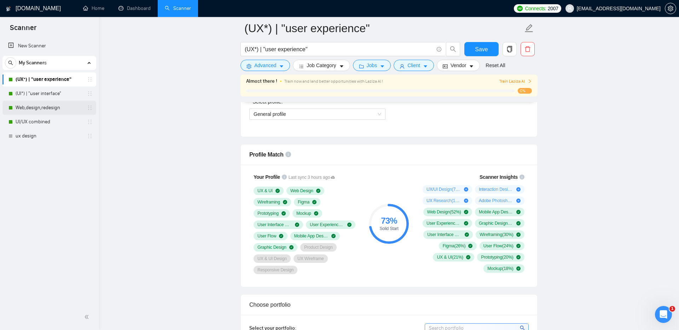
click at [32, 107] on link "Web,design,redesign" at bounding box center [49, 108] width 67 height 14
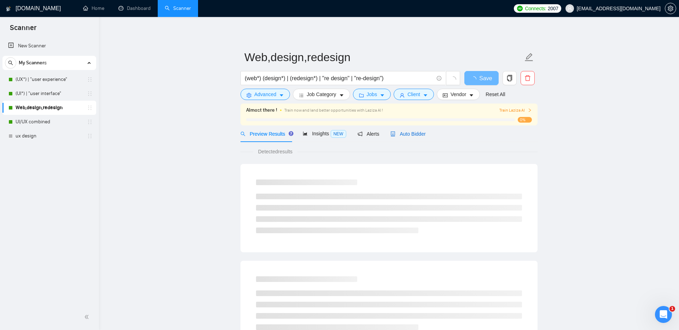
click at [409, 133] on span "Auto Bidder" at bounding box center [407, 134] width 35 height 6
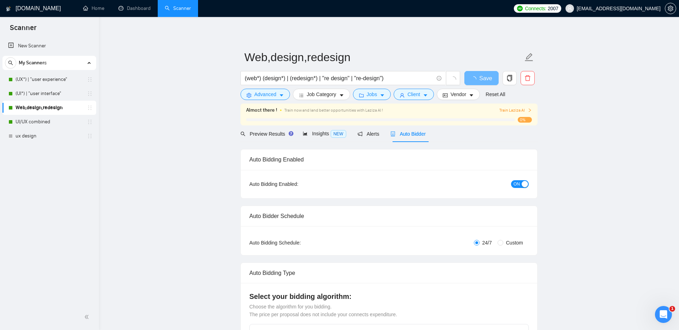
checkbox input "true"
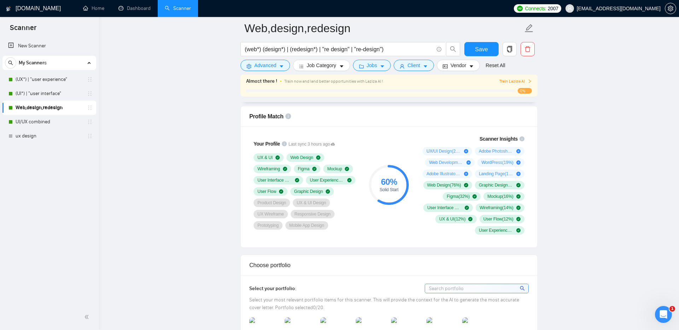
scroll to position [458, 0]
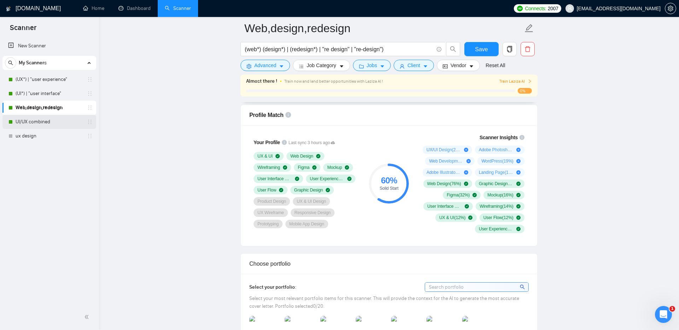
click at [43, 123] on link "UI/UX combined" at bounding box center [49, 122] width 67 height 14
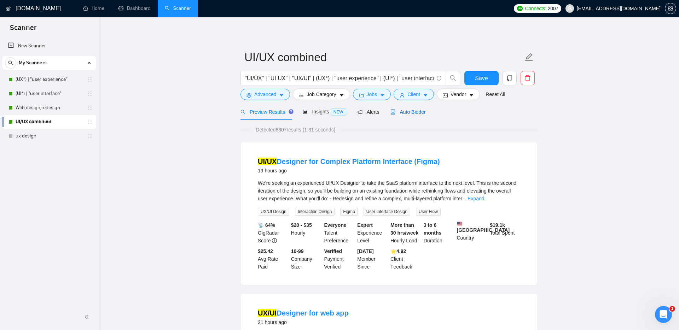
click at [418, 116] on div "Auto Bidder" at bounding box center [407, 112] width 35 height 8
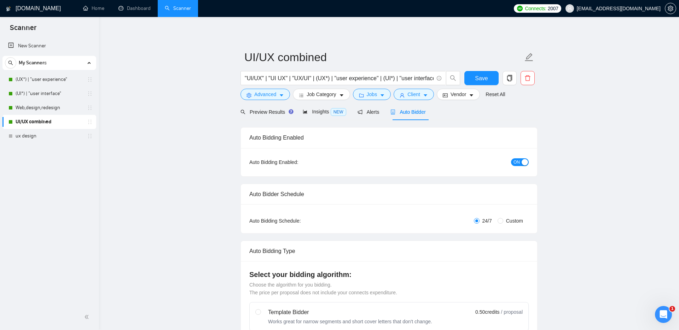
checkbox input "true"
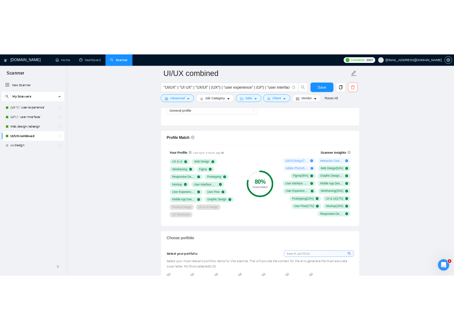
scroll to position [427, 0]
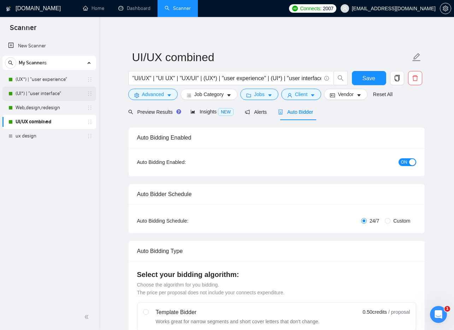
click at [55, 92] on link "(UI*) | "user interface"" at bounding box center [49, 94] width 67 height 14
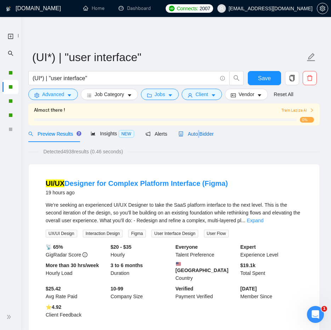
click at [200, 135] on span "Auto Bidder" at bounding box center [195, 134] width 35 height 6
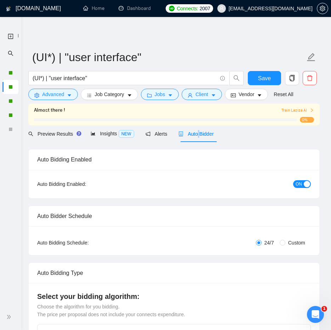
checkbox input "true"
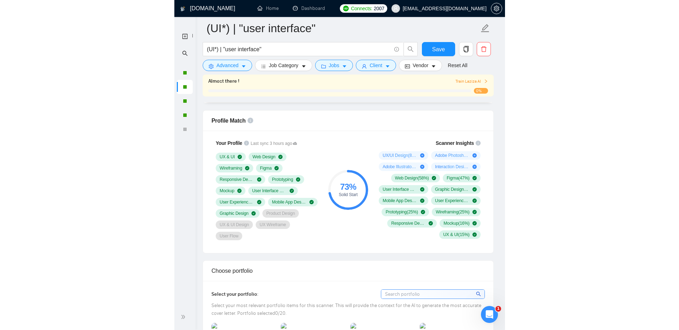
scroll to position [468, 0]
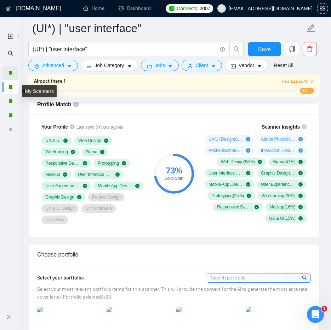
click at [10, 74] on div at bounding box center [10, 73] width 4 height 4
click at [10, 73] on div at bounding box center [10, 73] width 4 height 4
click at [12, 74] on div "Bidding - Auto Bidding Enabled" at bounding box center [50, 75] width 78 height 15
click at [25, 75] on div "Bidding - Auto Bidding Enabled" at bounding box center [50, 75] width 78 height 15
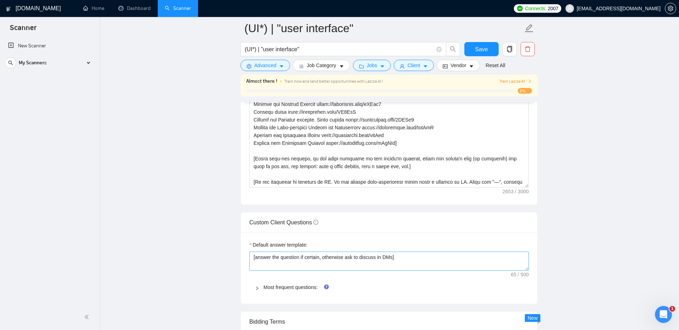
scroll to position [866, 0]
